Goal: Register for event/course

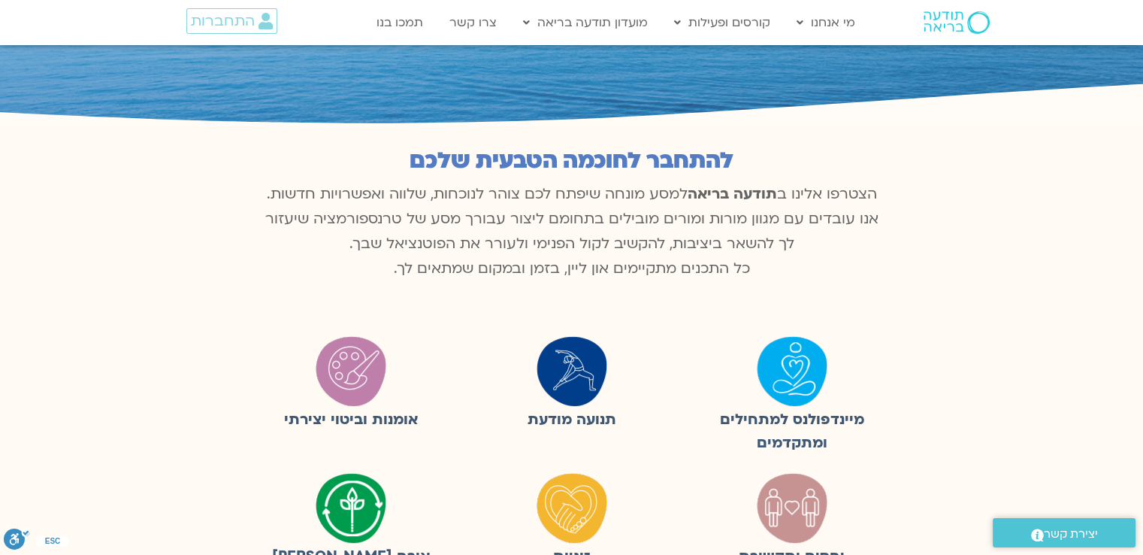
scroll to position [724, 0]
click at [959, 29] on img at bounding box center [957, 22] width 66 height 23
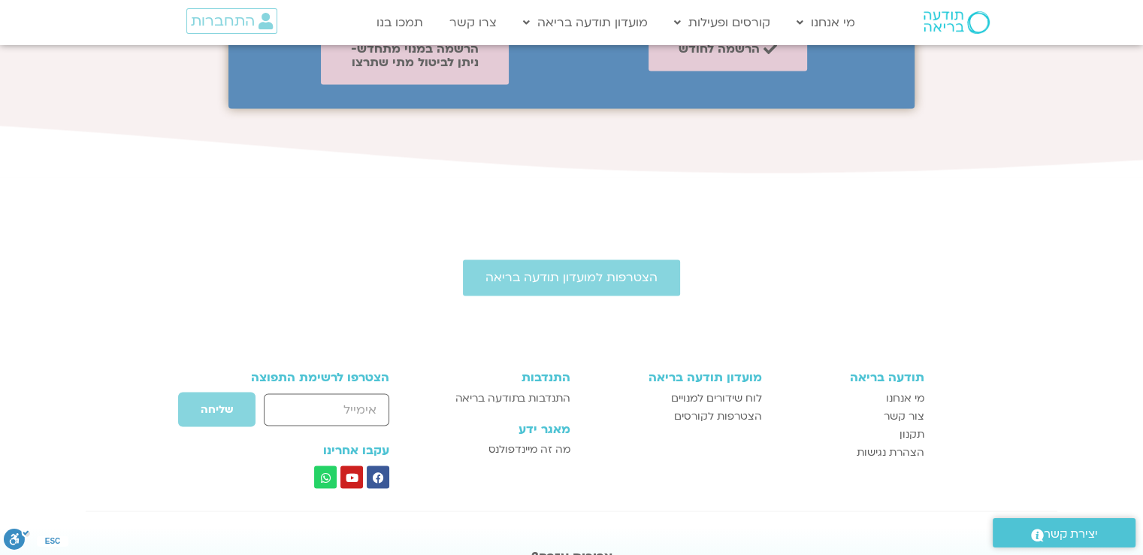
scroll to position [2591, 0]
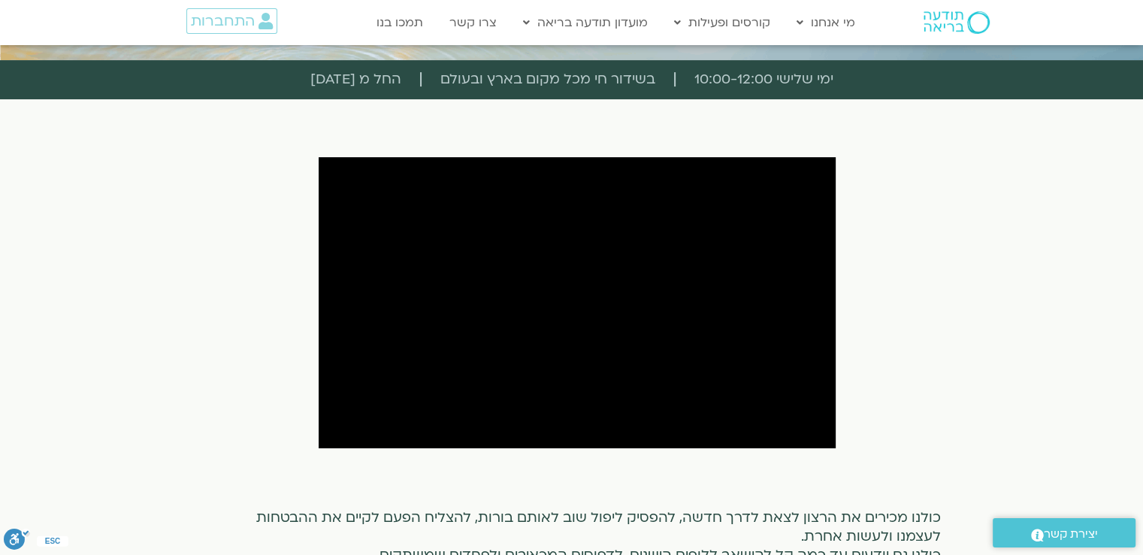
scroll to position [68, 0]
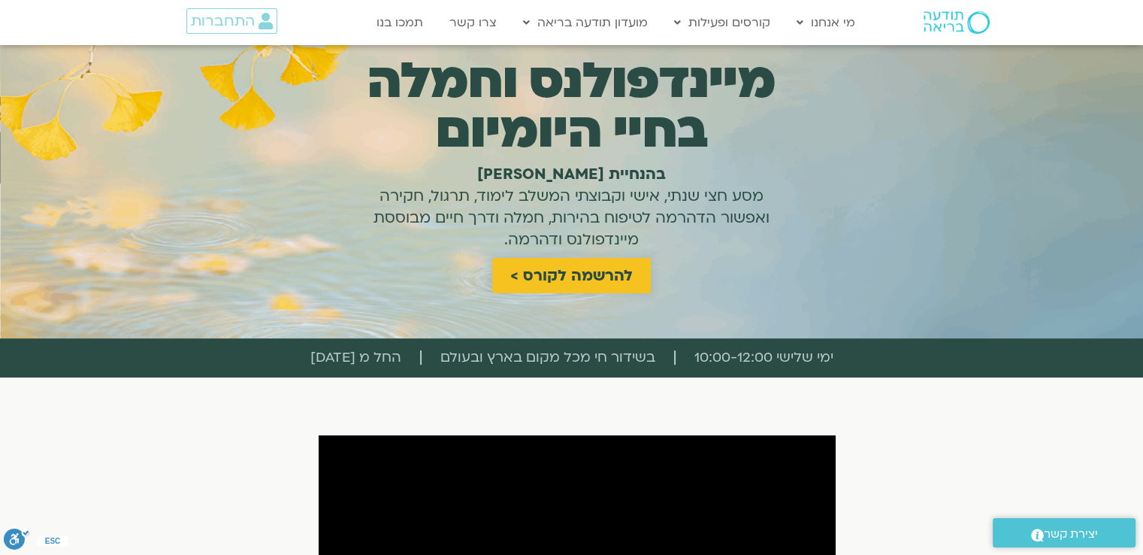
click at [608, 277] on span "להרשמה לקורס >" at bounding box center [571, 275] width 122 height 17
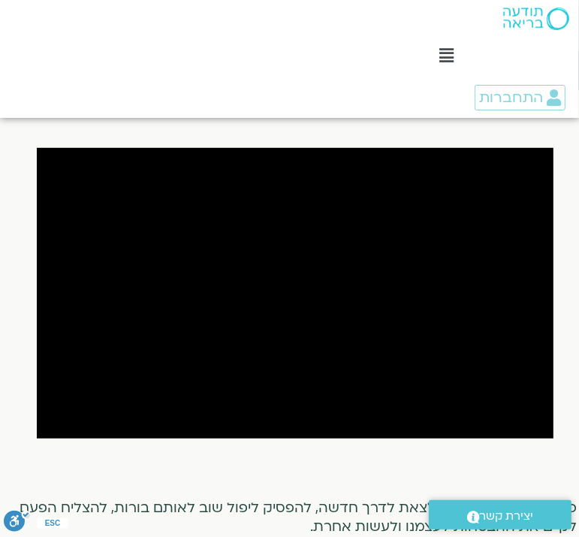
scroll to position [0, 0]
